Goal: Task Accomplishment & Management: Use online tool/utility

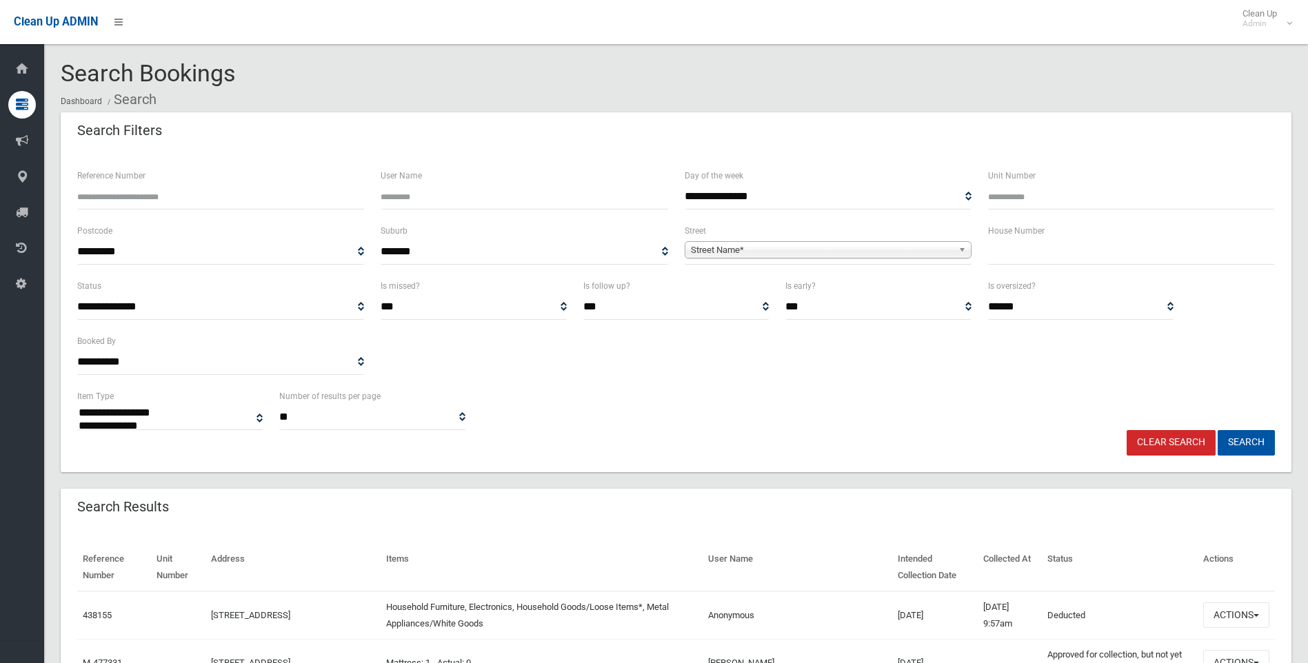
select select
click at [1014, 257] on input "text" at bounding box center [1131, 252] width 287 height 26
type input "**"
click at [784, 250] on span "Street Name*" at bounding box center [822, 250] width 262 height 17
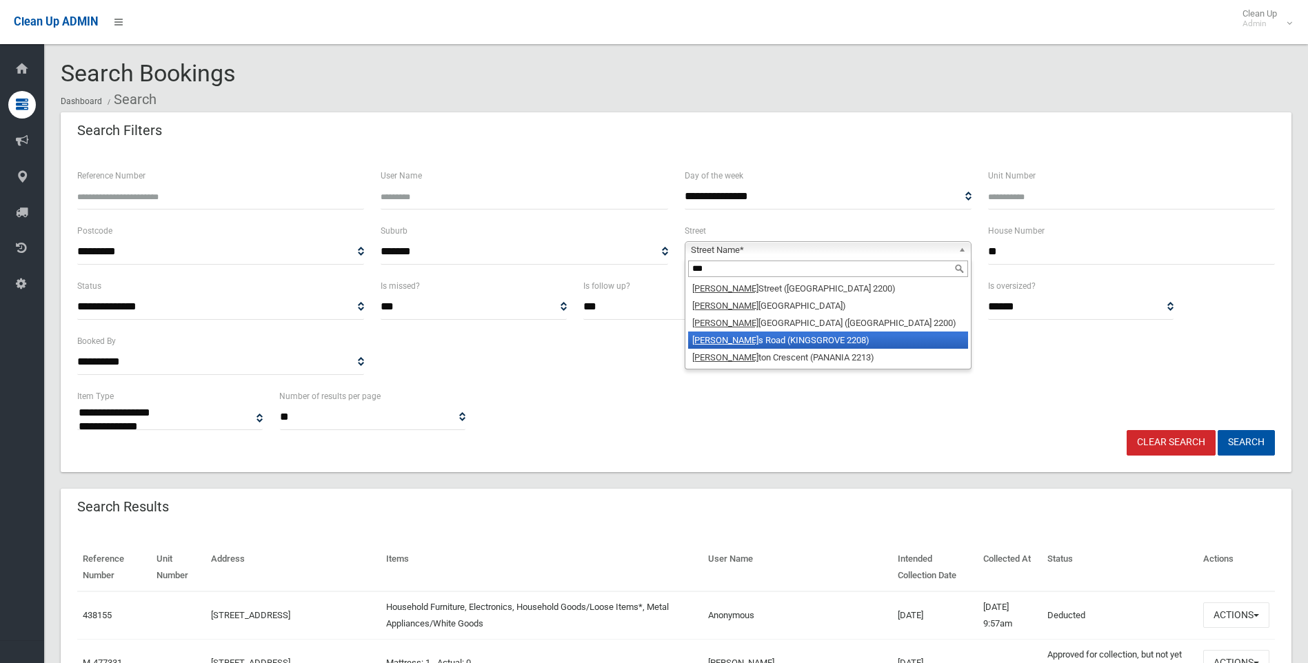
type input "***"
click at [830, 334] on li "Lee s Road (KINGSGROVE 2208)" at bounding box center [828, 340] width 280 height 17
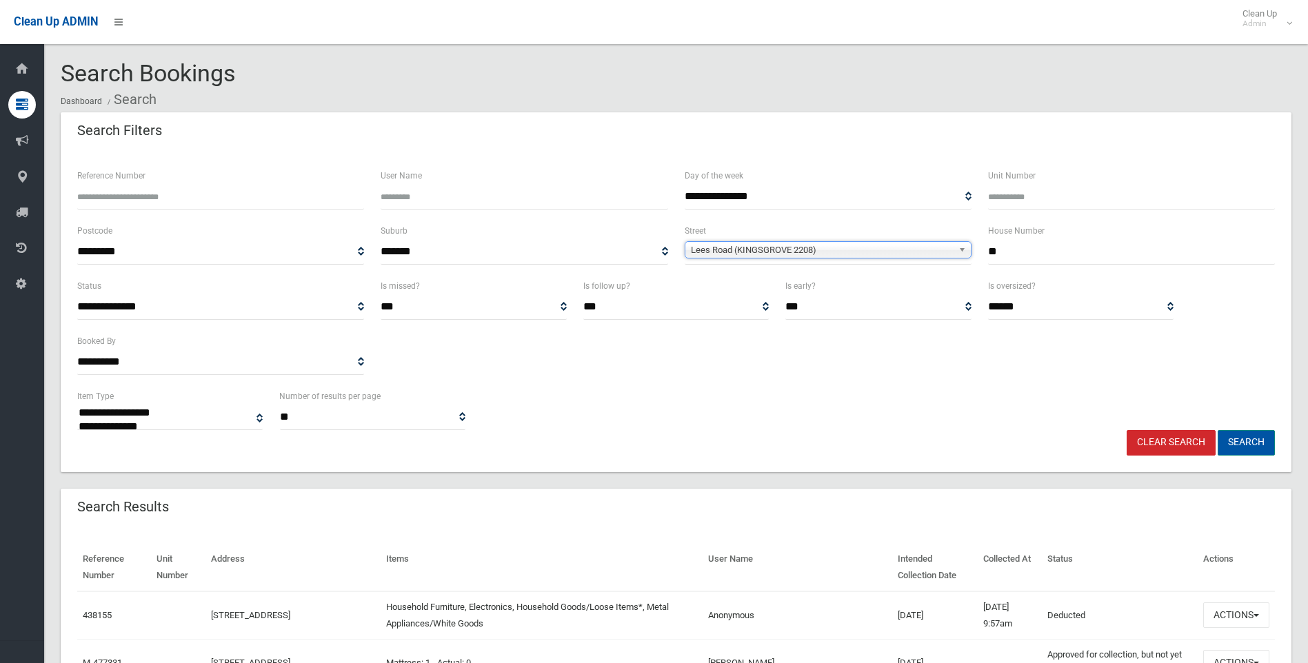
click at [1245, 450] on button "Search" at bounding box center [1246, 443] width 57 height 26
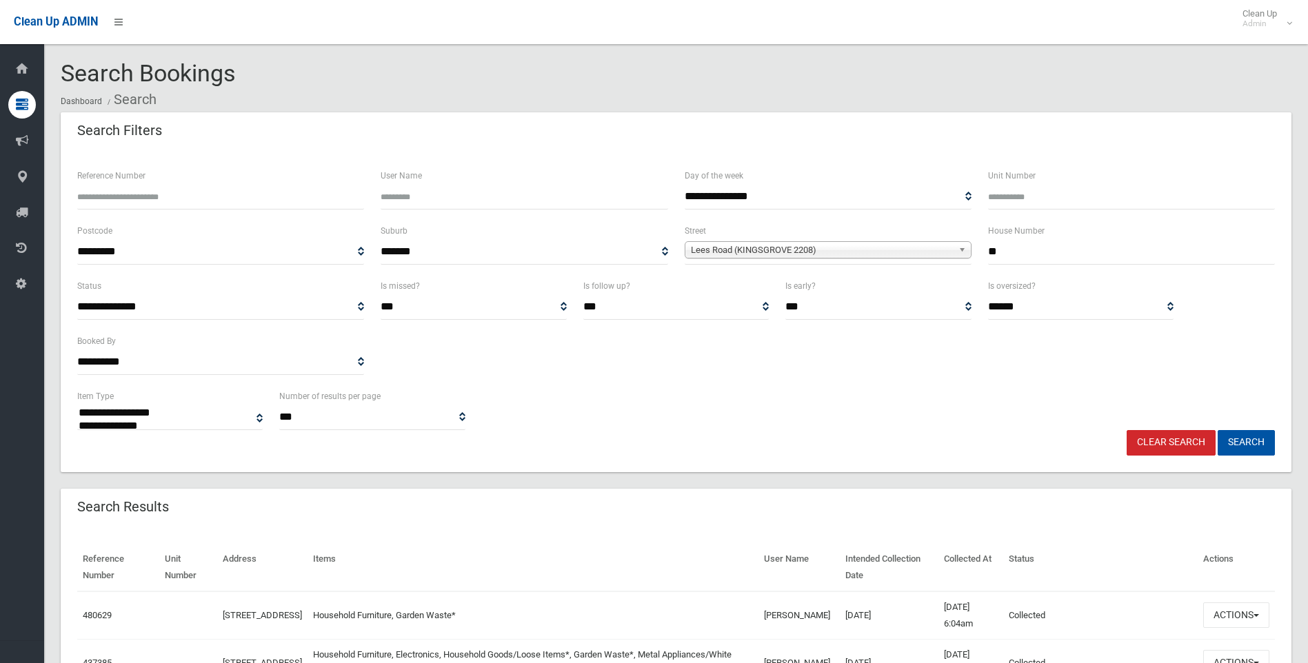
select select
click at [1239, 443] on button "Search" at bounding box center [1246, 443] width 57 height 26
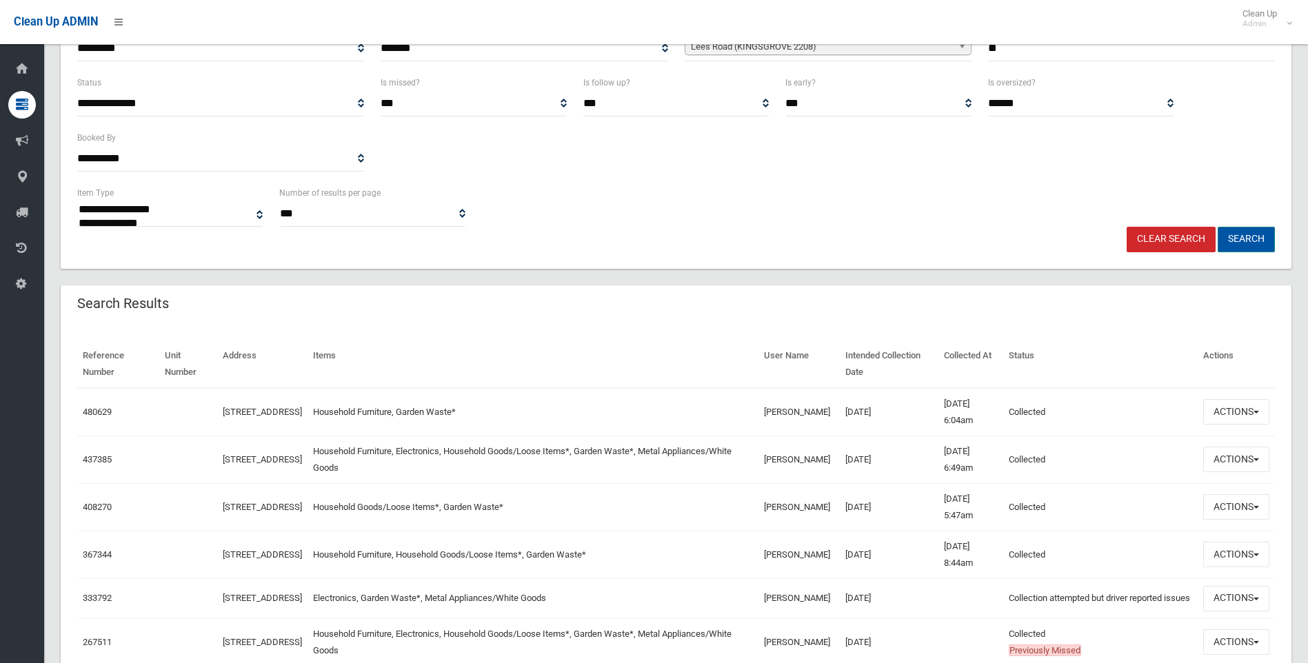
scroll to position [207, 0]
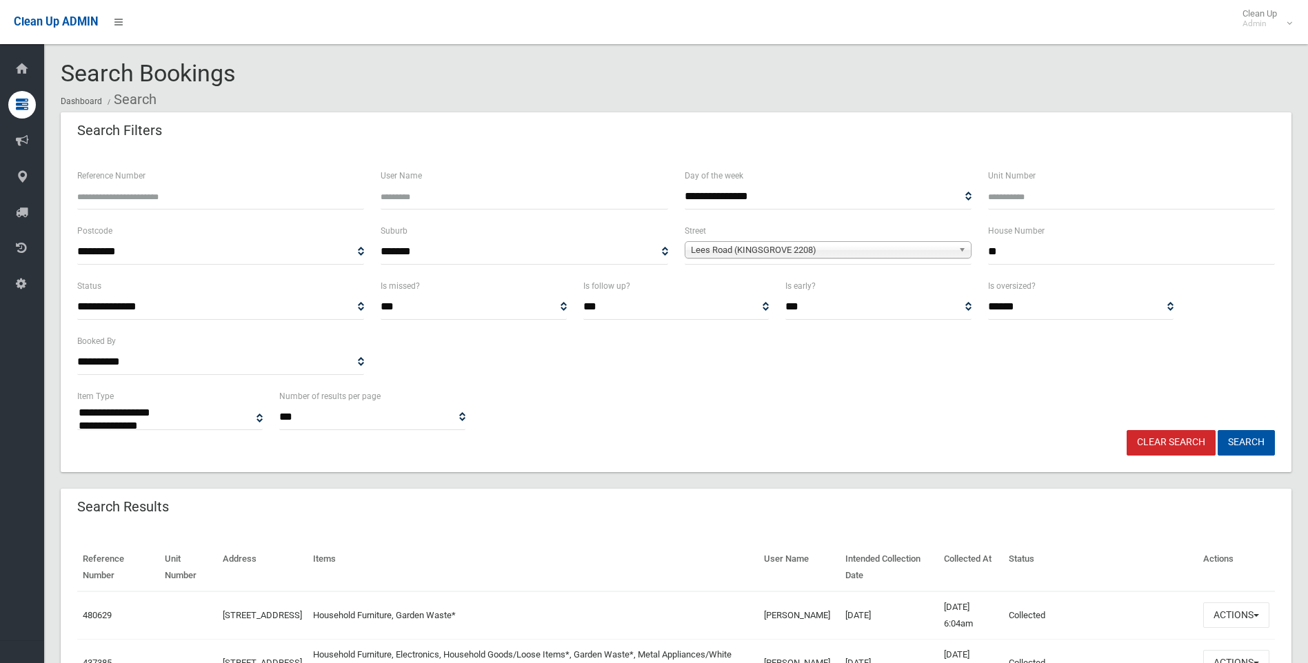
select select
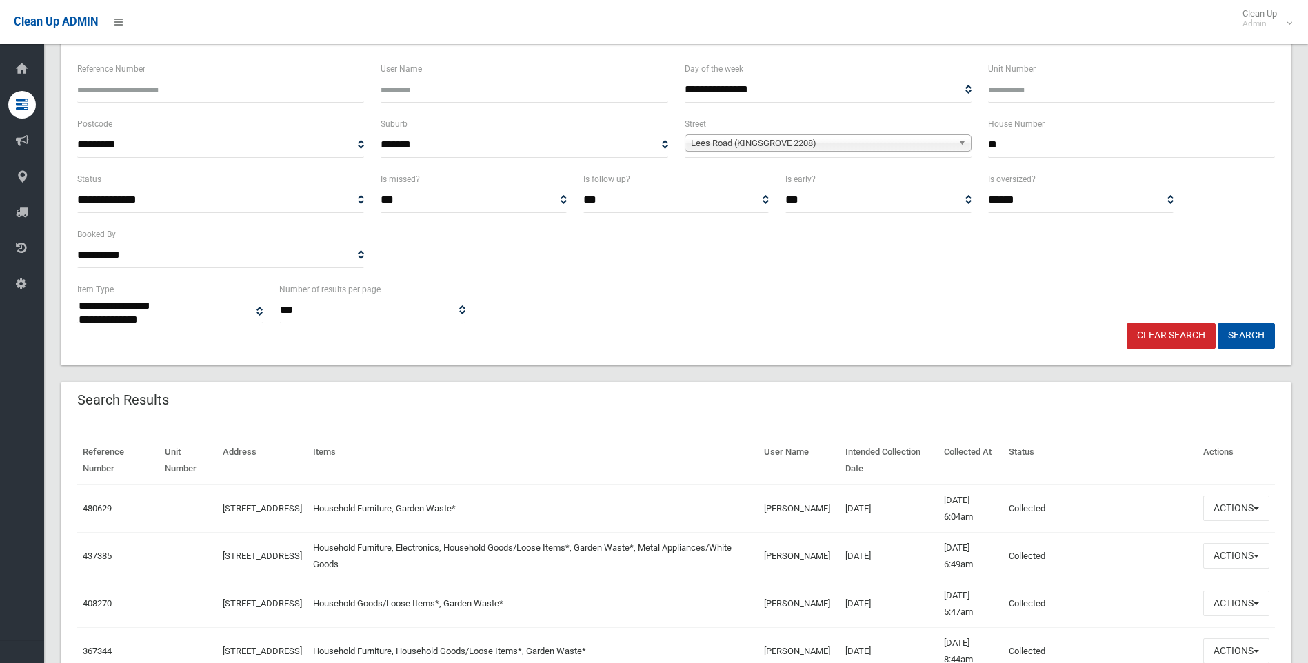
scroll to position [276, 0]
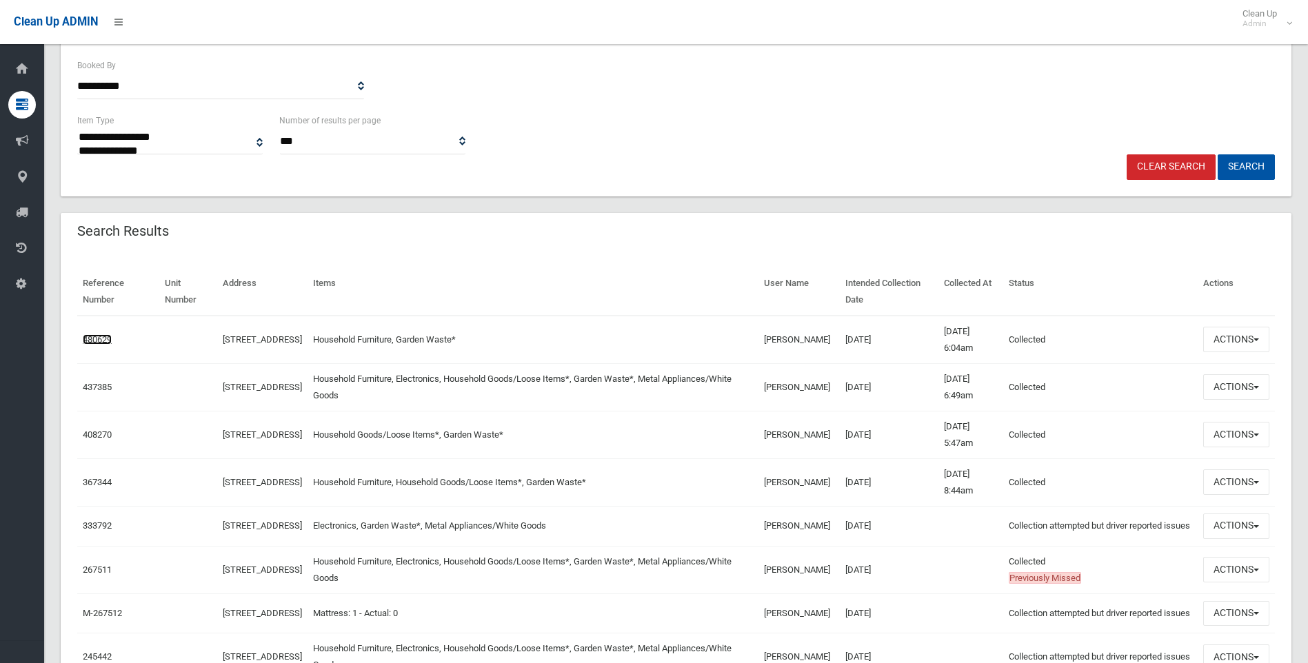
click at [107, 340] on link "480629" at bounding box center [97, 339] width 29 height 10
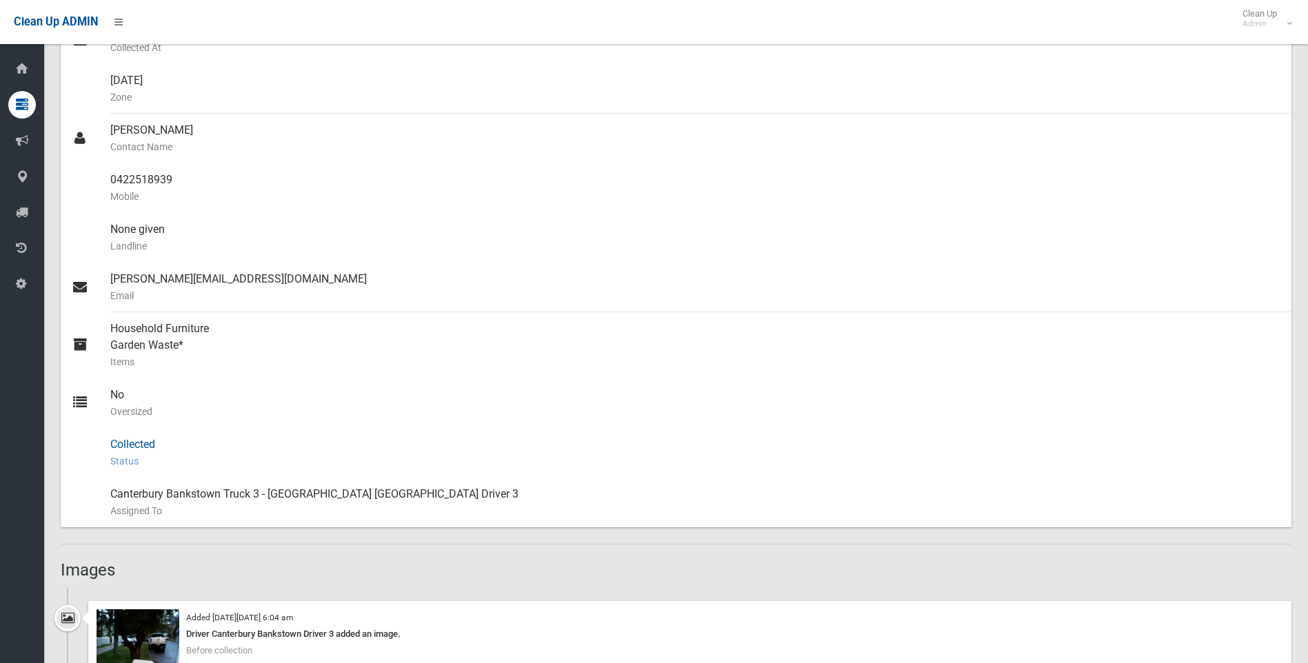
scroll to position [621, 0]
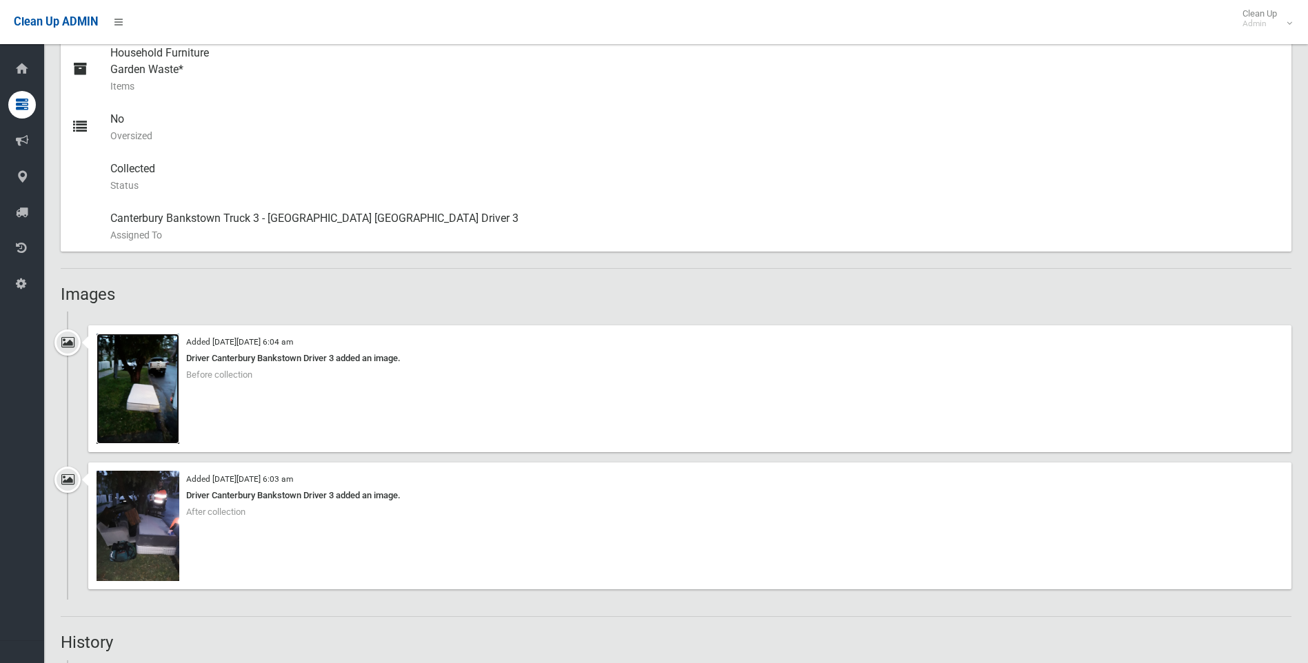
click at [117, 372] on img at bounding box center [138, 389] width 83 height 110
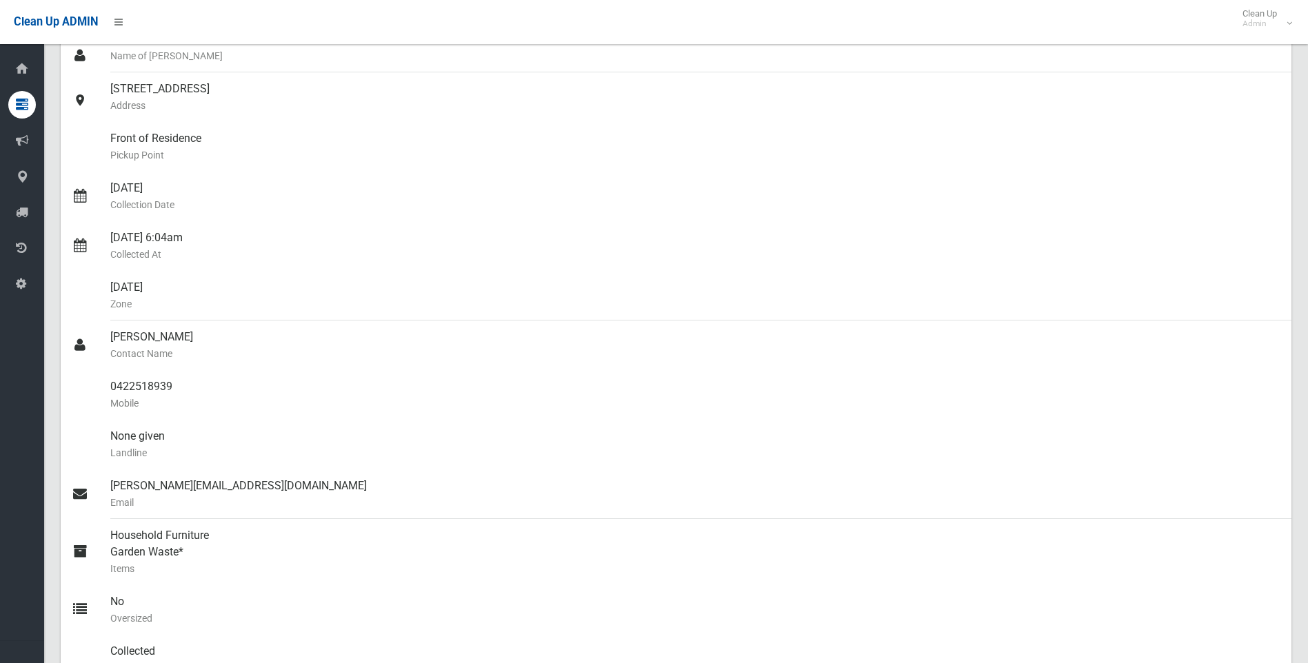
scroll to position [0, 0]
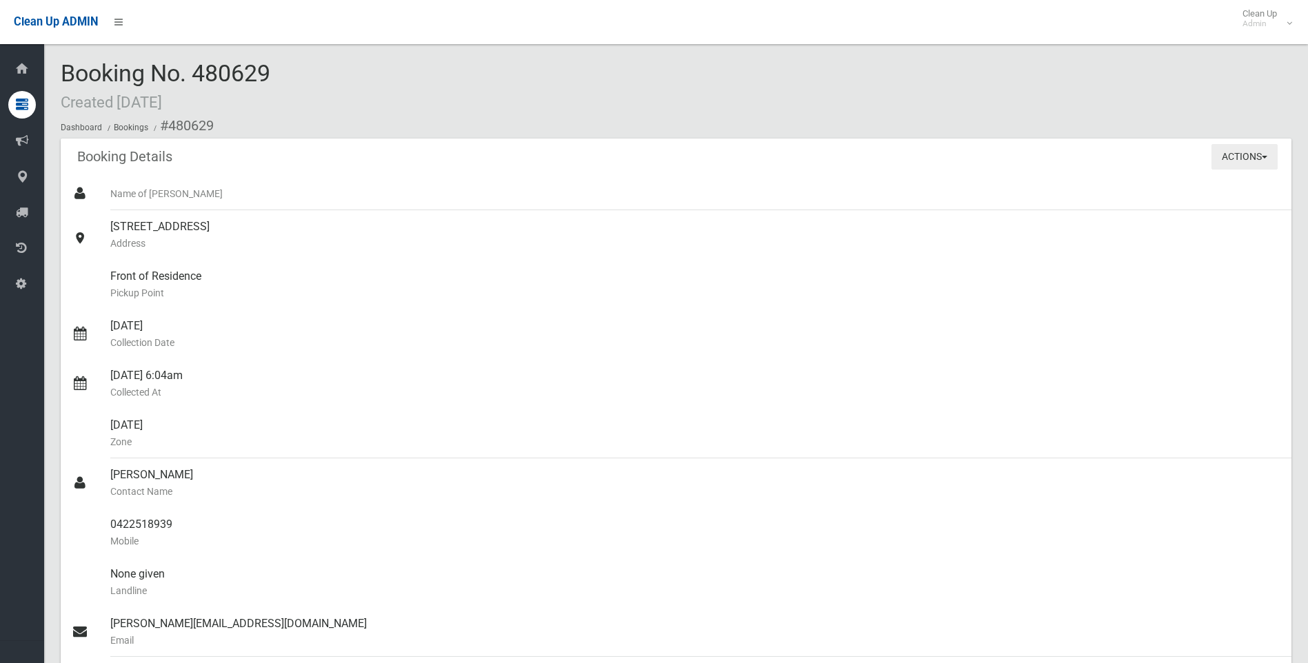
click at [1250, 156] on button "Actions" at bounding box center [1245, 157] width 66 height 26
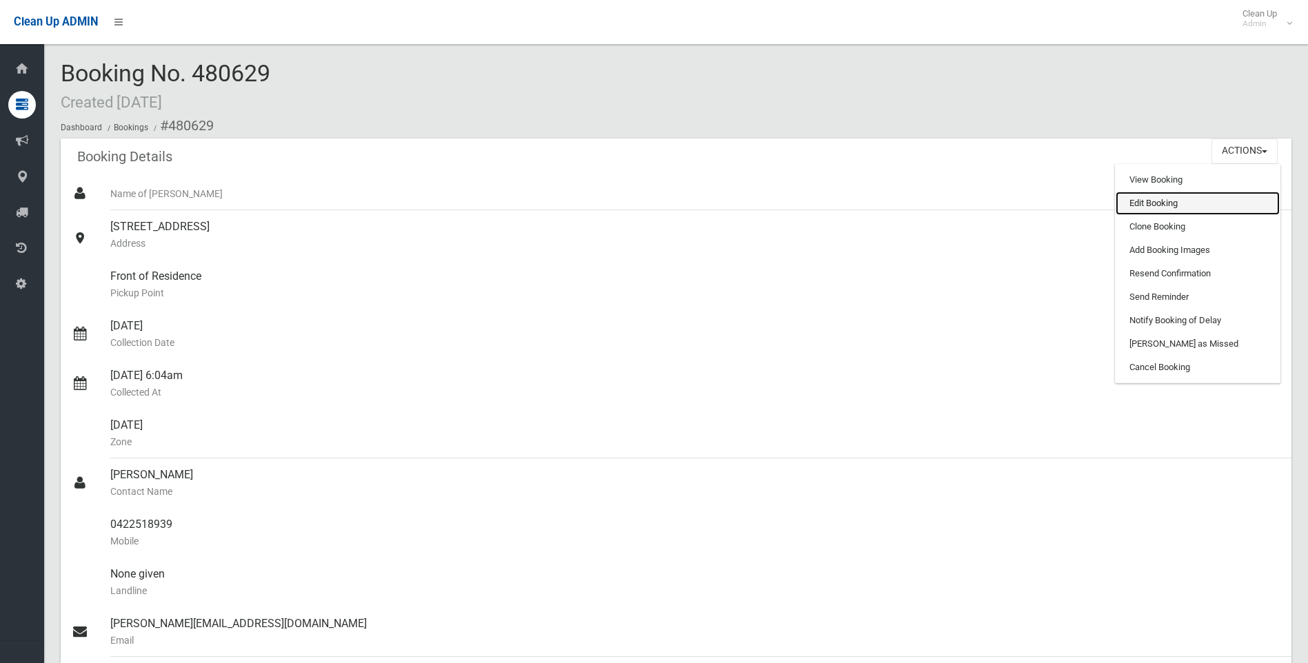
click at [1156, 205] on link "Edit Booking" at bounding box center [1198, 203] width 164 height 23
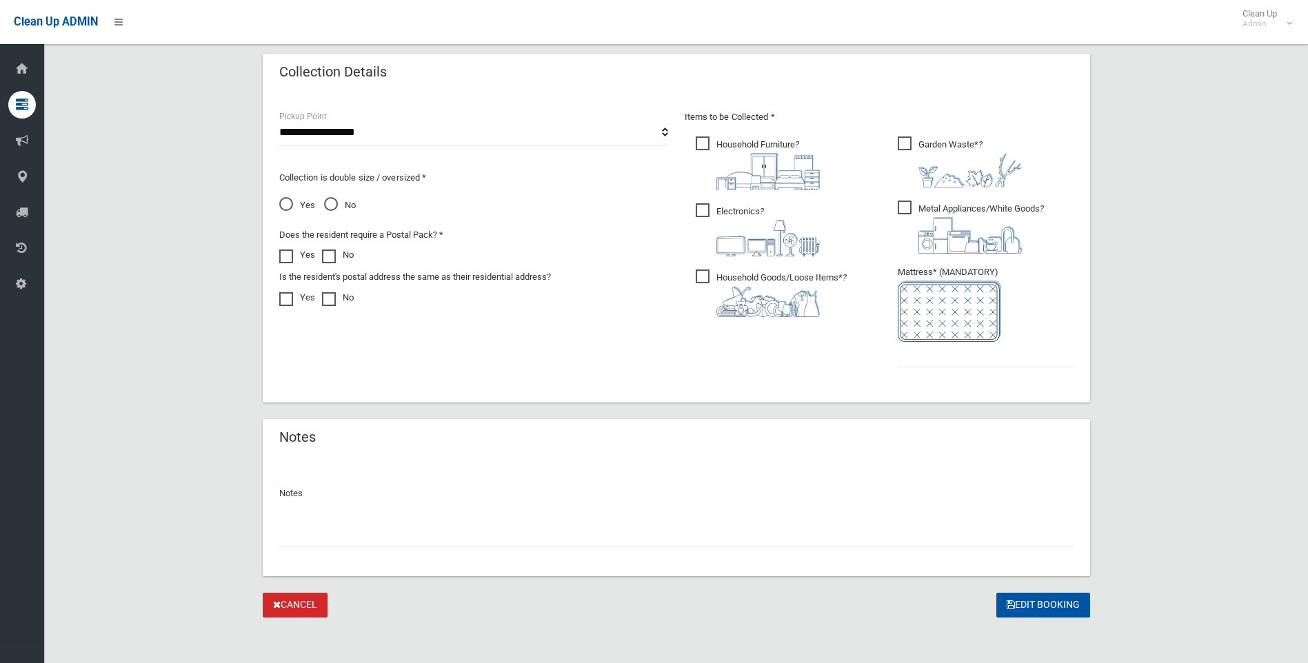
scroll to position [694, 0]
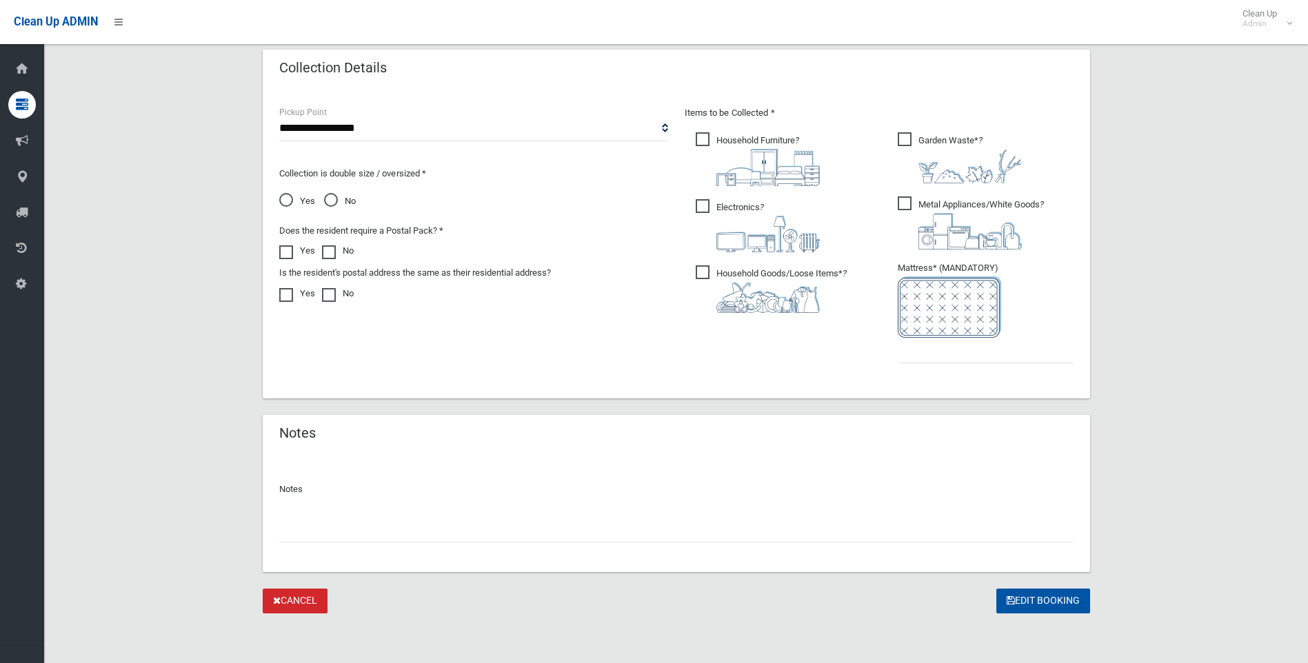
click at [441, 519] on input "text" at bounding box center [676, 530] width 794 height 26
click at [505, 536] on input "**********" at bounding box center [676, 530] width 794 height 26
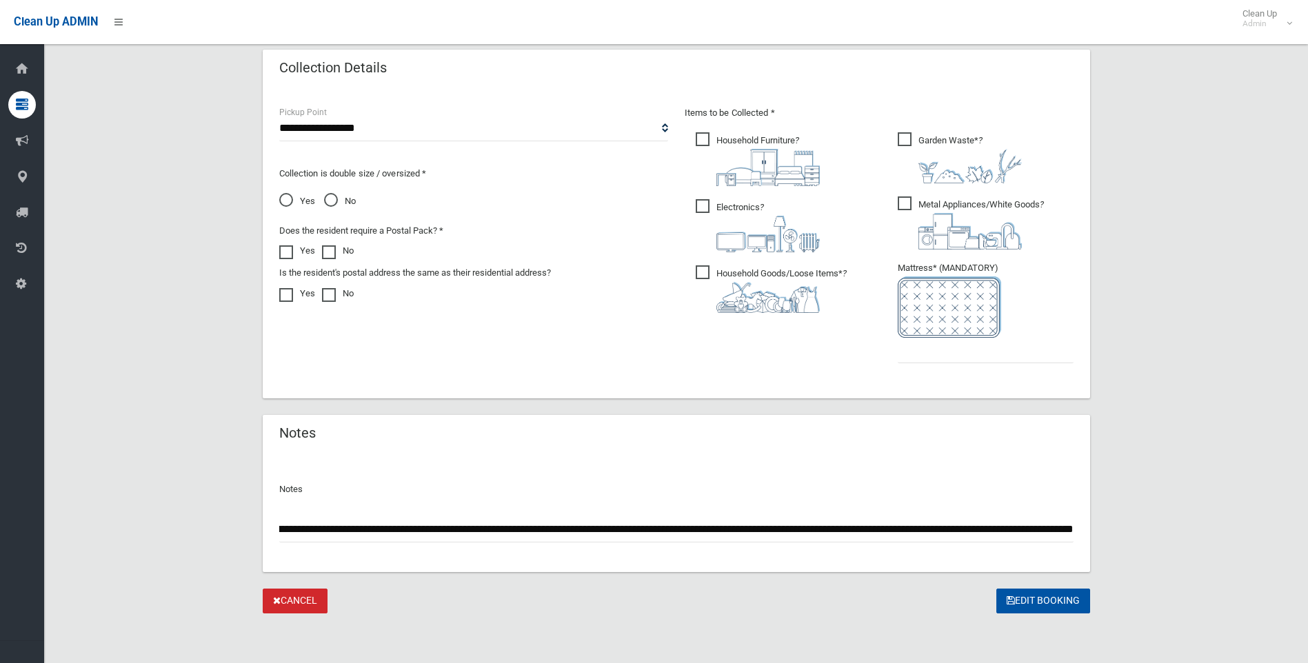
scroll to position [0, 221]
type input "**********"
click at [1042, 603] on button "Edit Booking" at bounding box center [1043, 602] width 94 height 26
type input "*"
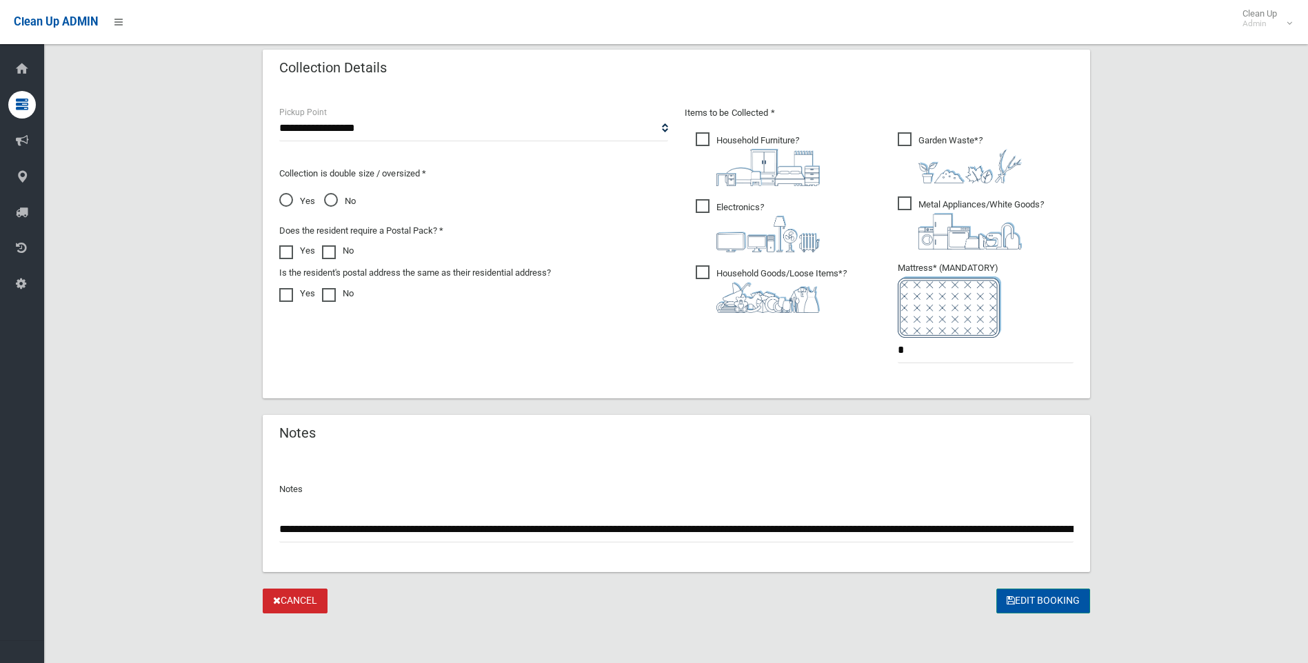
click at [1030, 597] on button "Edit Booking" at bounding box center [1043, 602] width 94 height 26
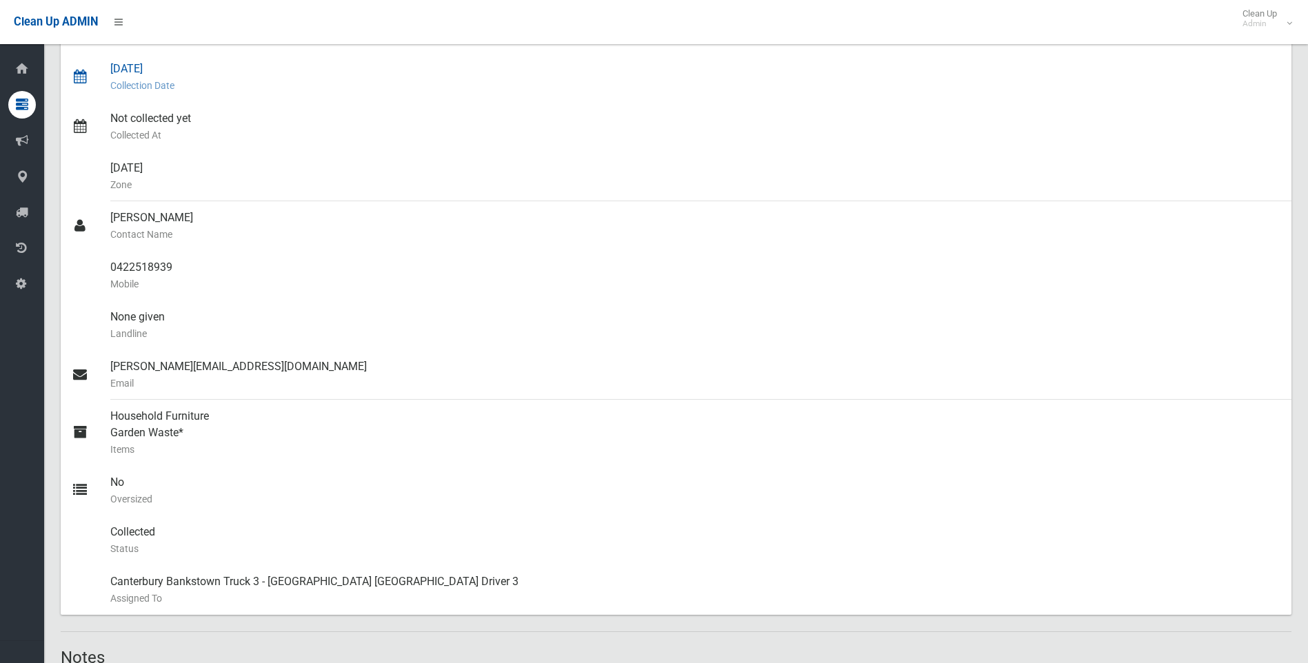
scroll to position [138, 0]
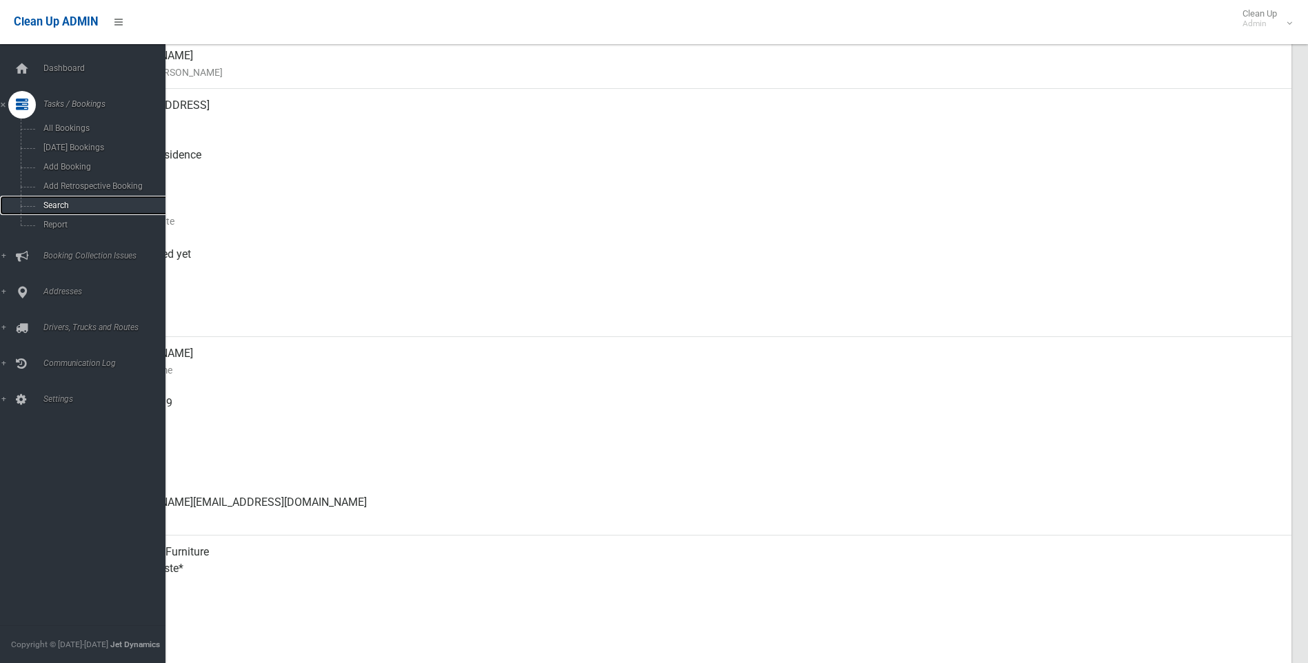
click at [66, 203] on span "Search" at bounding box center [101, 206] width 125 height 10
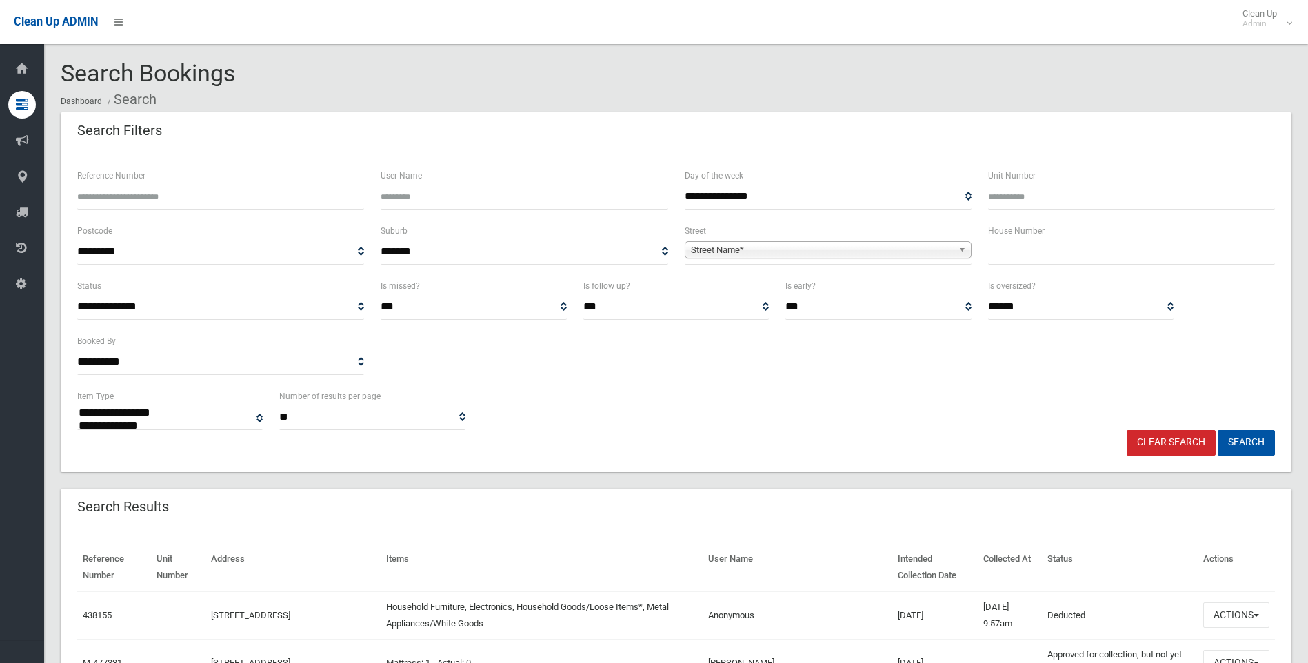
select select
click at [1065, 252] on input "text" at bounding box center [1131, 252] width 287 height 26
type input "**"
click at [742, 253] on span "Street Name*" at bounding box center [822, 250] width 262 height 17
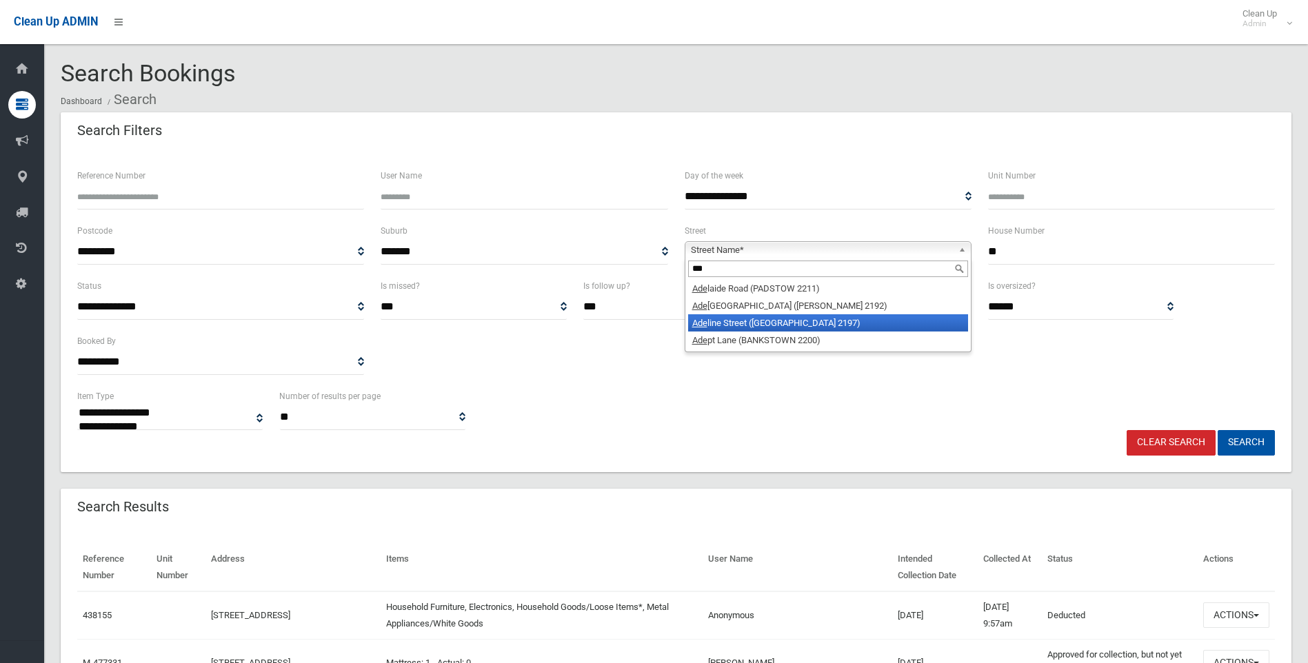
type input "***"
click at [759, 326] on li "Ade line Street (BASS HILL 2197)" at bounding box center [828, 322] width 280 height 17
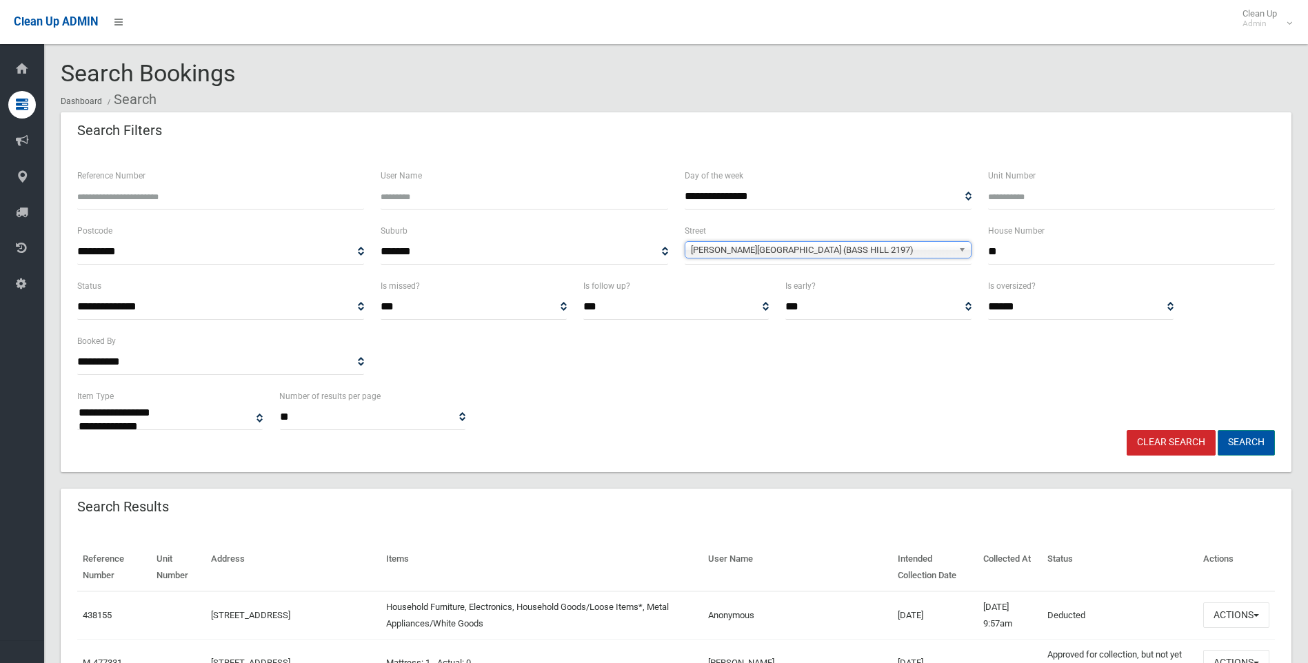
click at [1254, 443] on button "Search" at bounding box center [1246, 443] width 57 height 26
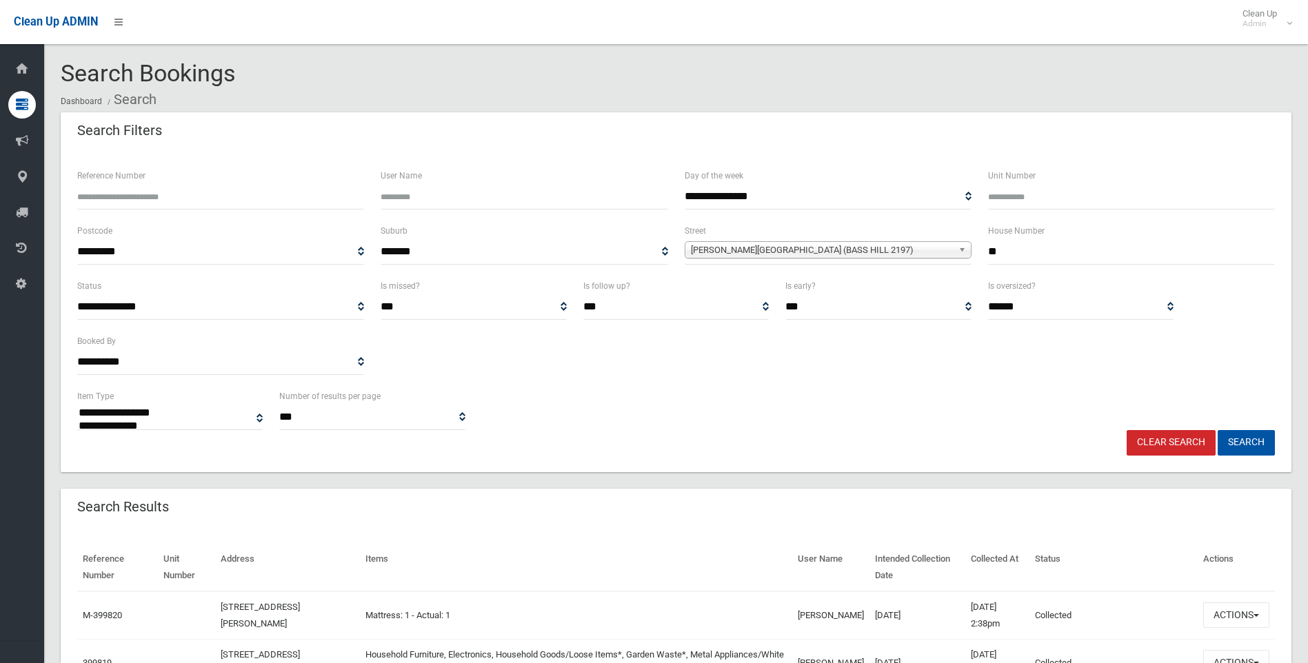
select select
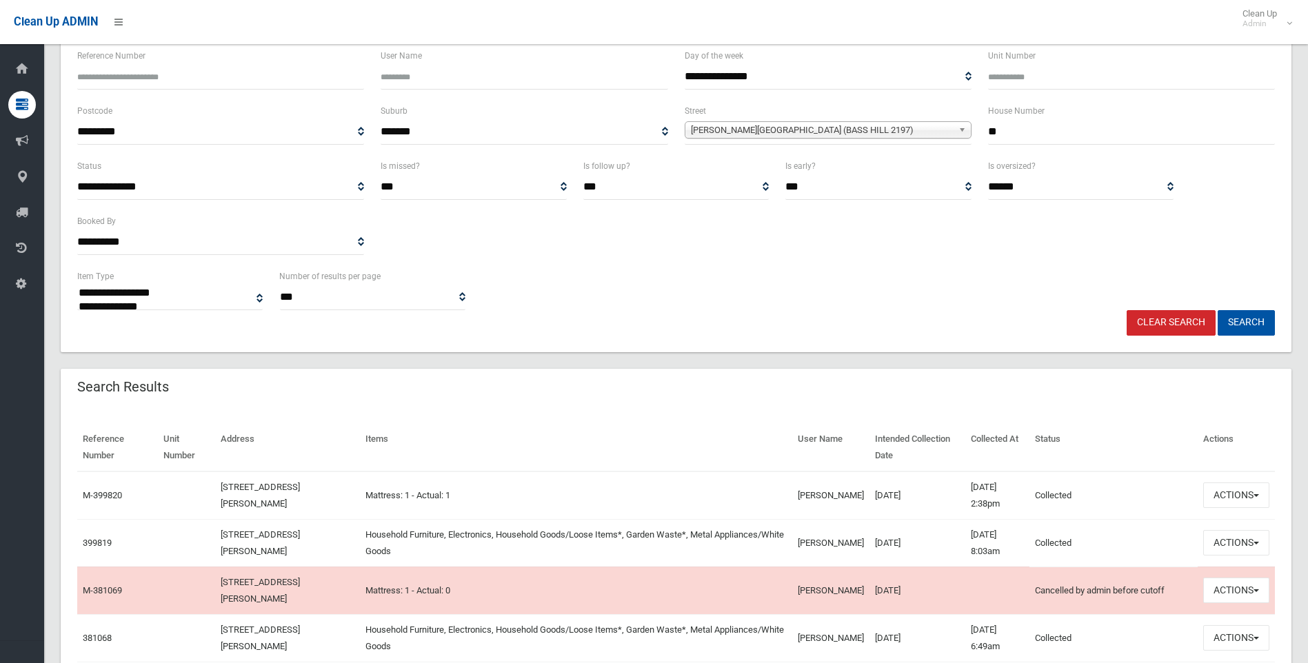
scroll to position [138, 0]
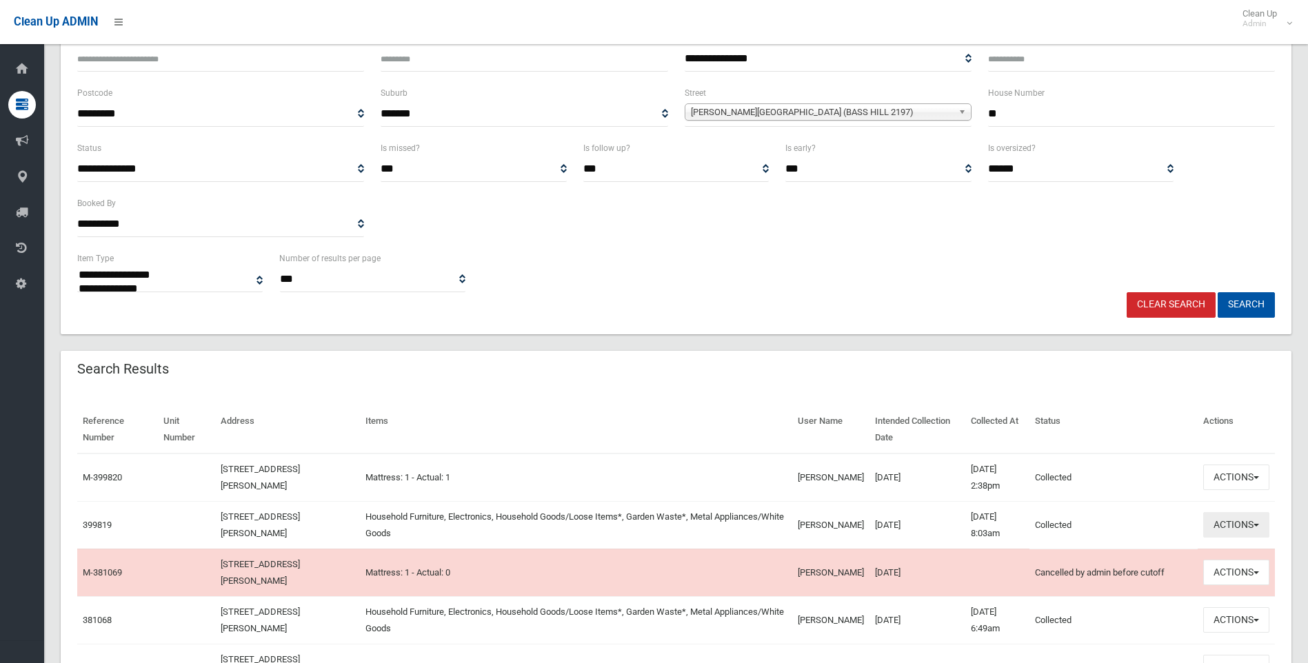
click at [1238, 528] on button "Actions" at bounding box center [1236, 525] width 66 height 26
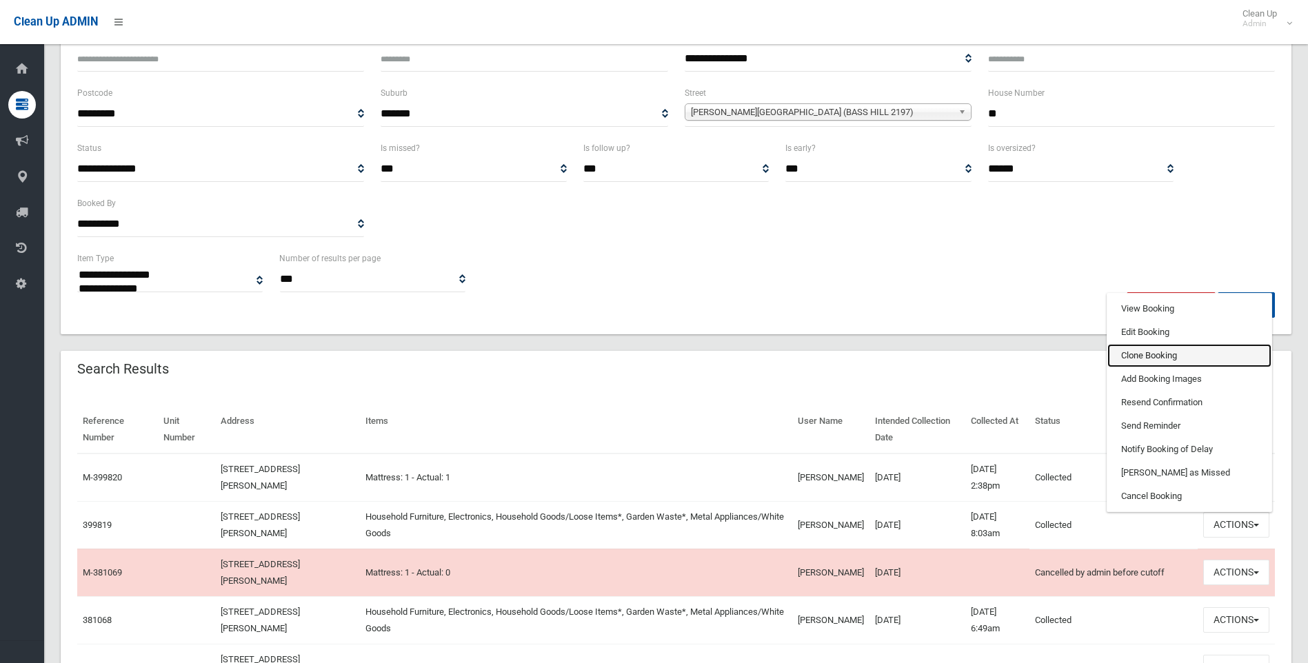
click at [1141, 357] on link "Clone Booking" at bounding box center [1190, 355] width 164 height 23
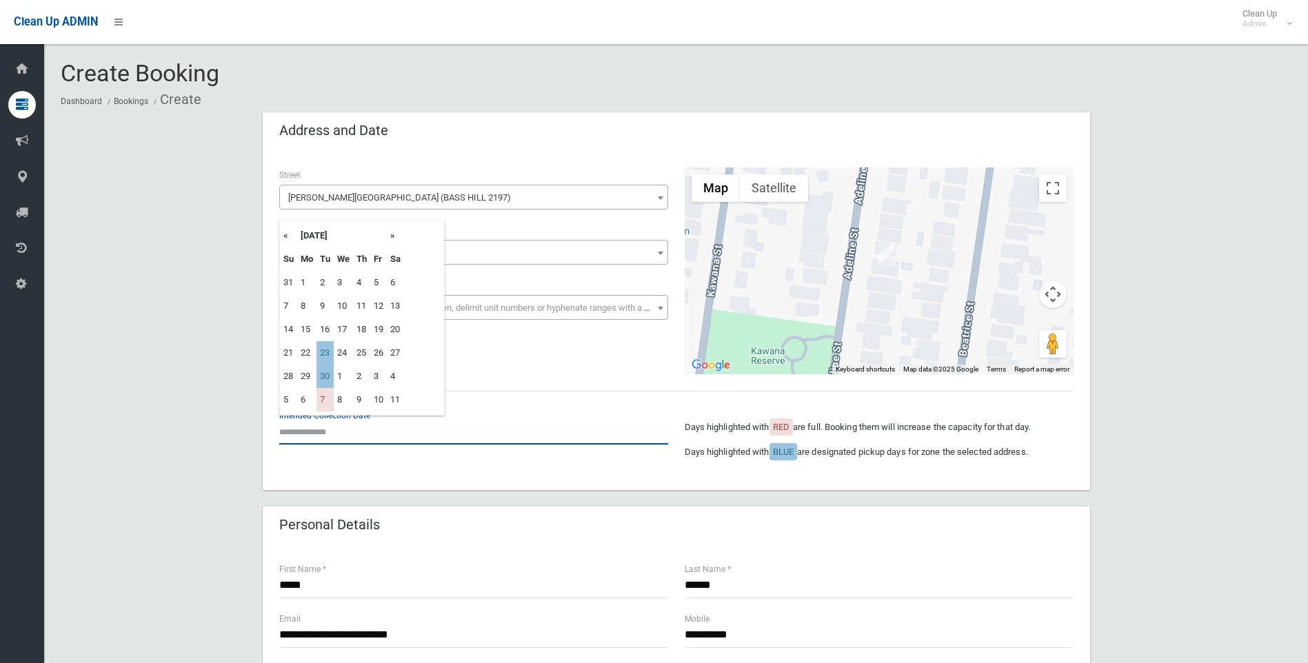
click at [356, 443] on input "text" at bounding box center [473, 432] width 389 height 26
click at [330, 352] on td "23" at bounding box center [325, 352] width 17 height 23
type input "**********"
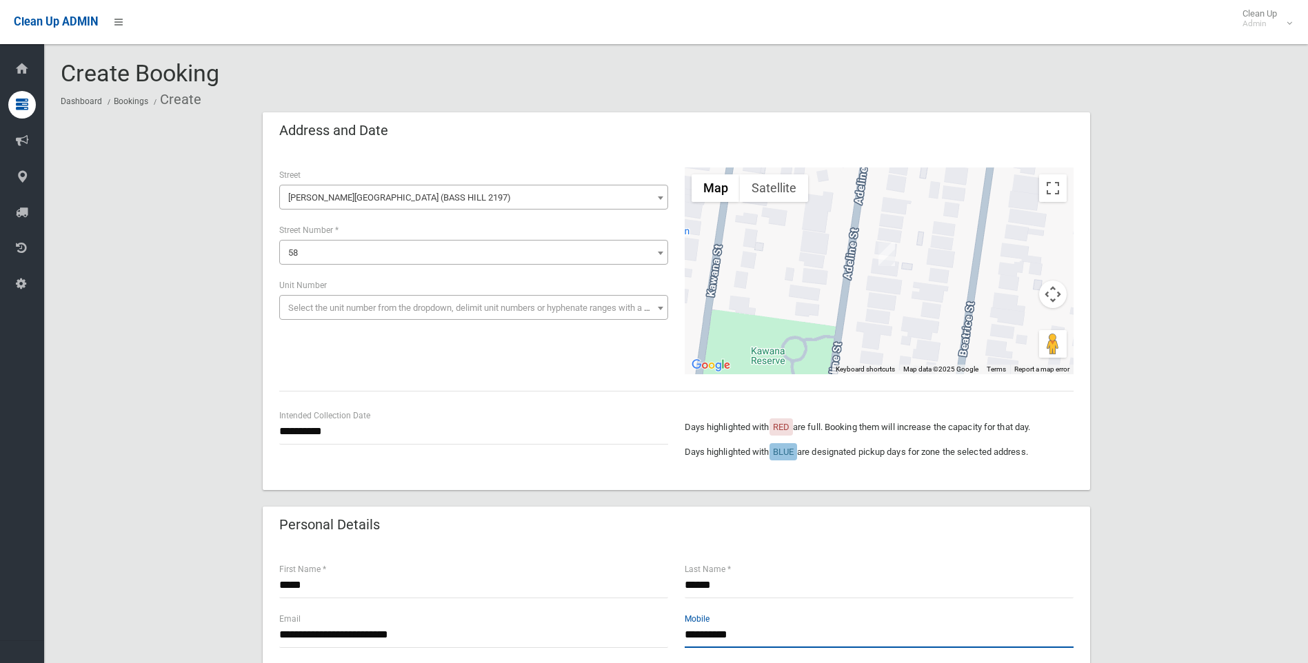
click at [710, 633] on input "**********" at bounding box center [879, 636] width 389 height 26
type input "**********"
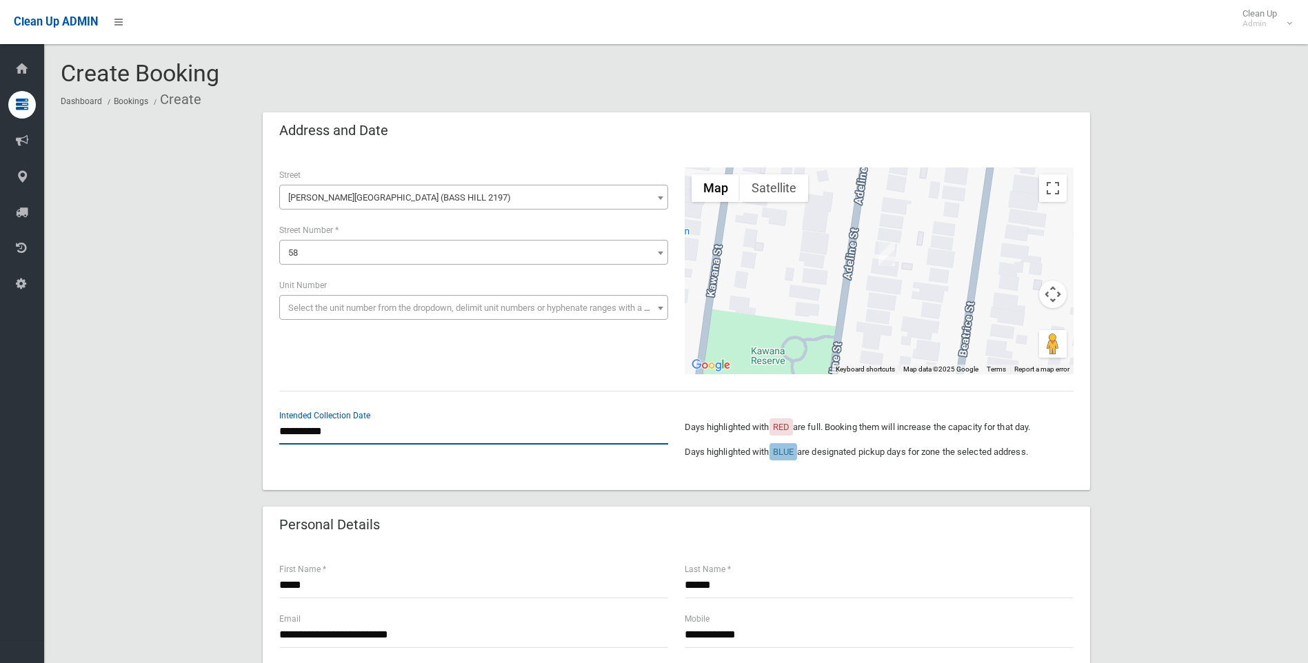
click at [355, 437] on input "**********" at bounding box center [473, 432] width 389 height 26
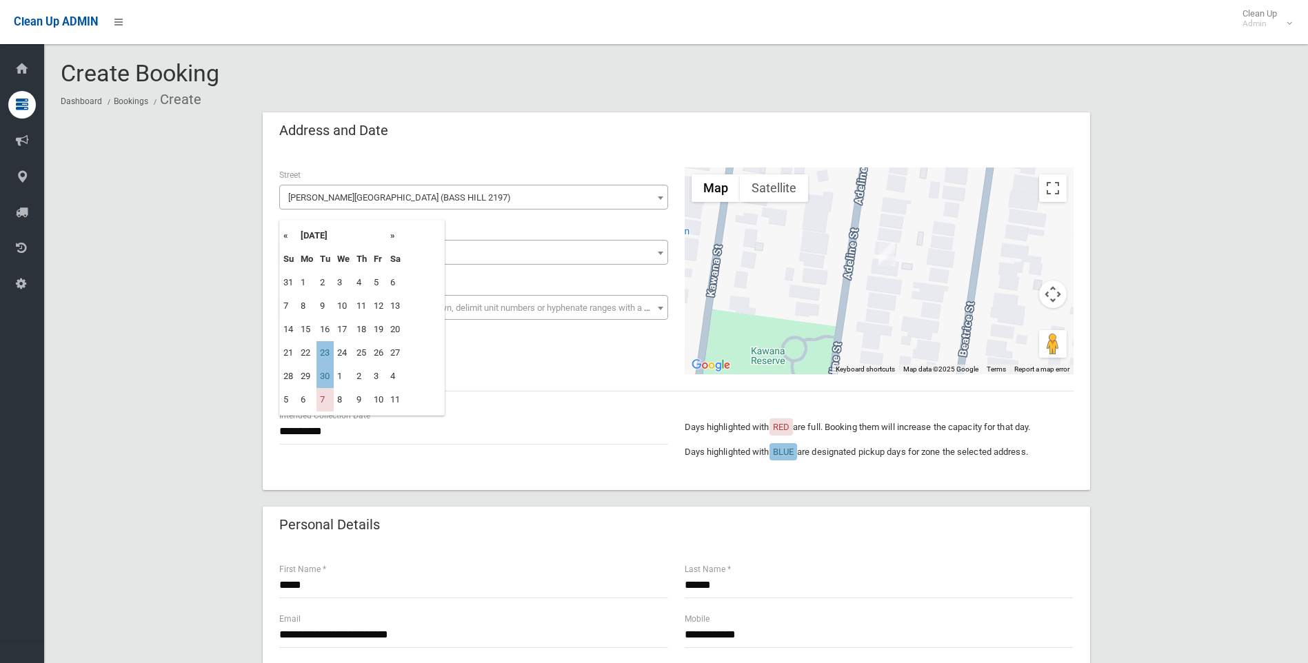
click at [325, 323] on td "16" at bounding box center [325, 329] width 17 height 23
click at [328, 328] on td "16" at bounding box center [325, 329] width 17 height 23
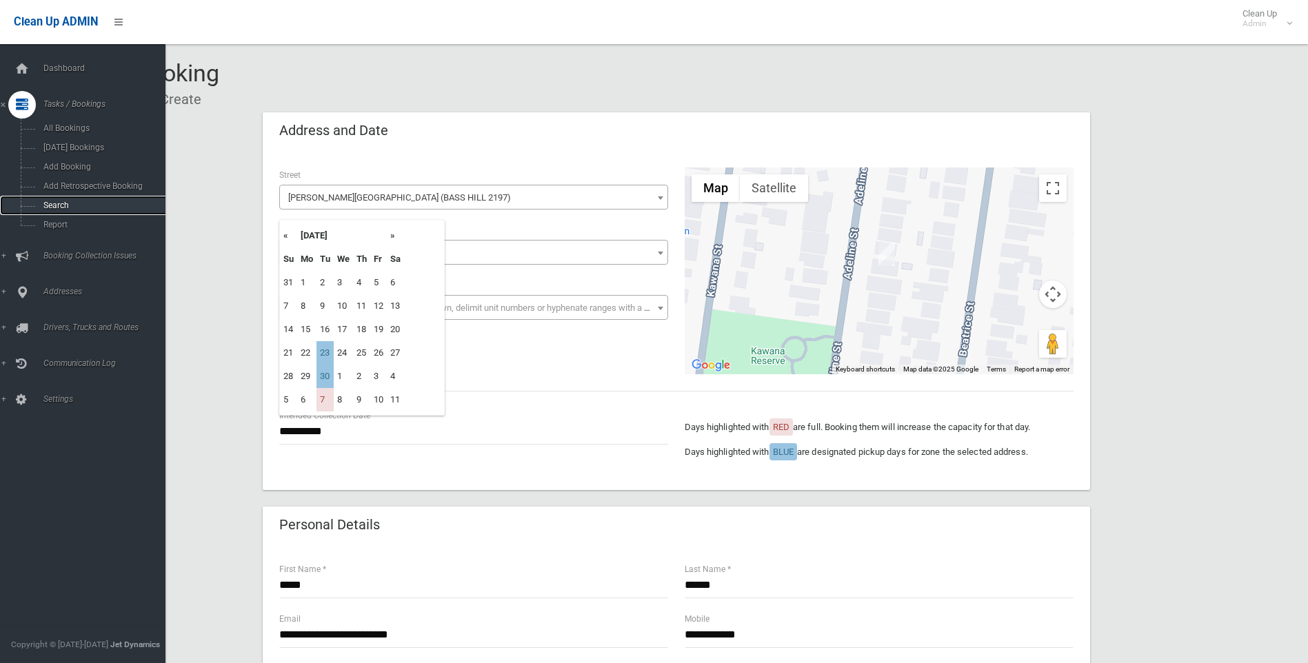
click at [53, 208] on span "Search" at bounding box center [101, 206] width 125 height 10
click at [53, 204] on span "Search" at bounding box center [101, 206] width 125 height 10
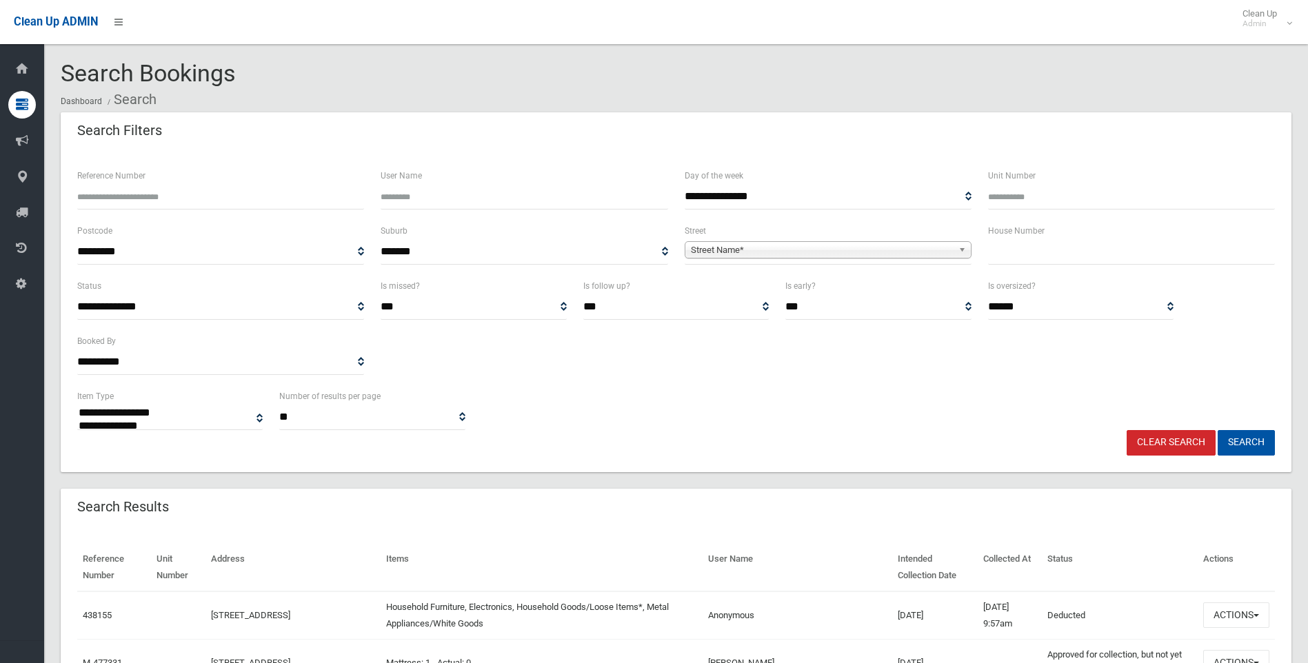
select select
click at [1240, 183] on div "Unit Number" at bounding box center [1131, 189] width 287 height 42
